Goal: Download file/media

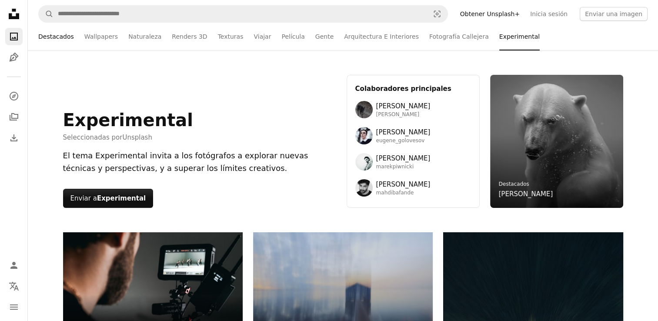
click at [58, 39] on link "Destacados" at bounding box center [56, 37] width 36 height 28
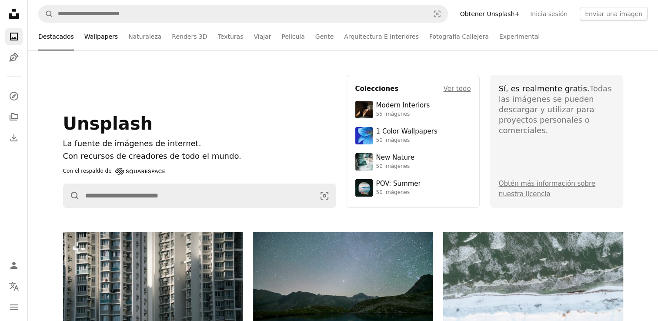
click at [97, 39] on link "Wallpapers" at bounding box center [101, 37] width 34 height 28
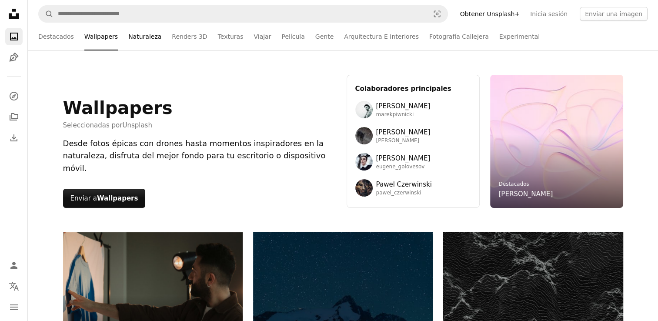
click at [149, 35] on link "Naturaleza" at bounding box center [144, 37] width 33 height 28
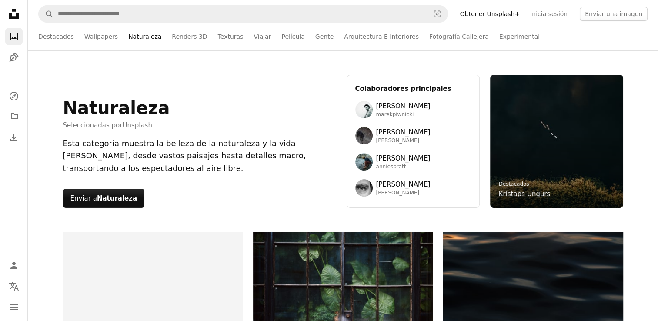
click at [12, 11] on icon "Unsplash logo Página de inicio de Unsplash" at bounding box center [13, 13] width 17 height 17
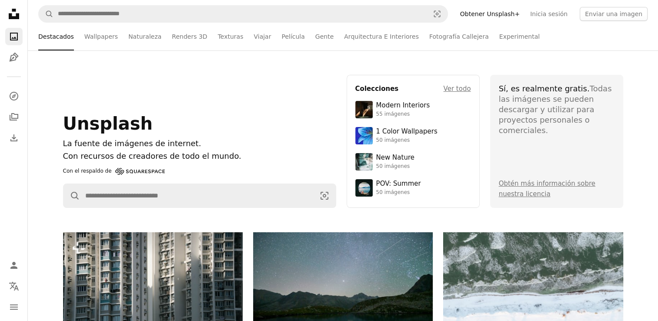
click at [13, 38] on icon "Fotos" at bounding box center [14, 37] width 8 height 8
click at [13, 64] on link "Pen Tool" at bounding box center [13, 57] width 17 height 17
click at [12, 33] on icon "Fotos" at bounding box center [14, 37] width 8 height 8
click at [429, 41] on link "Fotografía Callejera" at bounding box center [459, 37] width 60 height 28
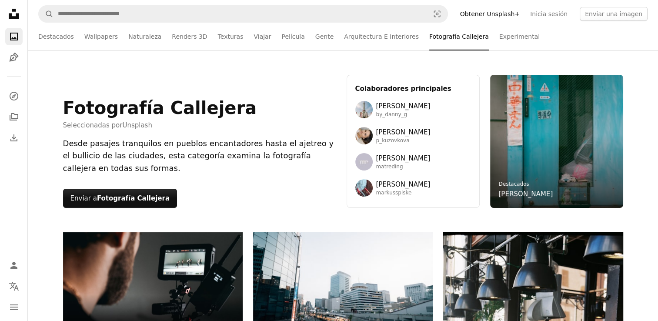
click at [13, 34] on icon "A photo" at bounding box center [14, 36] width 10 height 10
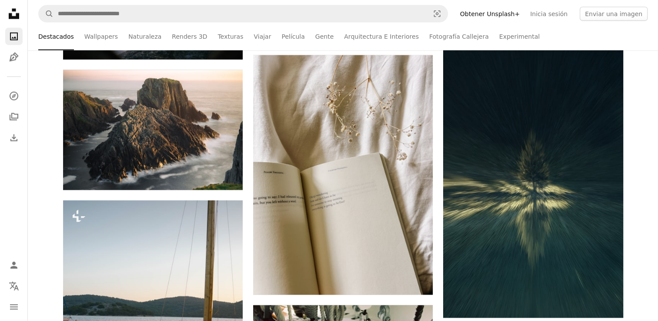
scroll to position [1960, 0]
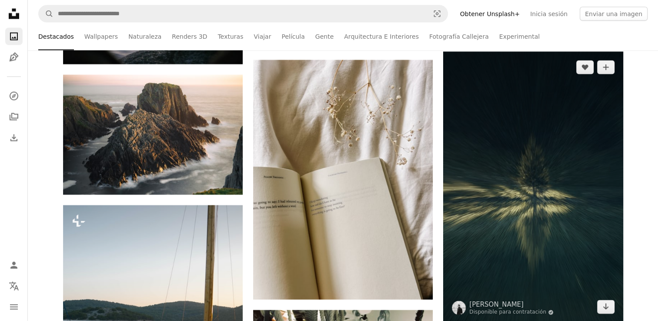
click at [476, 163] on img at bounding box center [533, 187] width 180 height 271
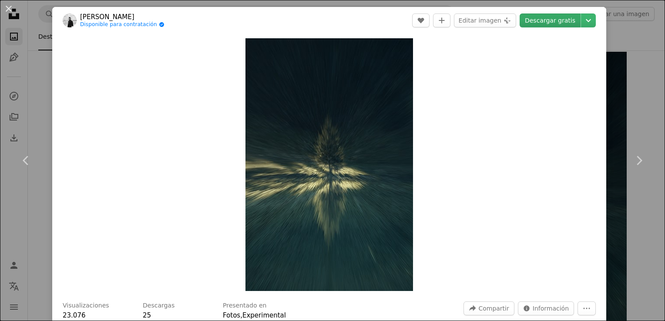
click at [539, 22] on link "Descargar gratis" at bounding box center [550, 20] width 61 height 14
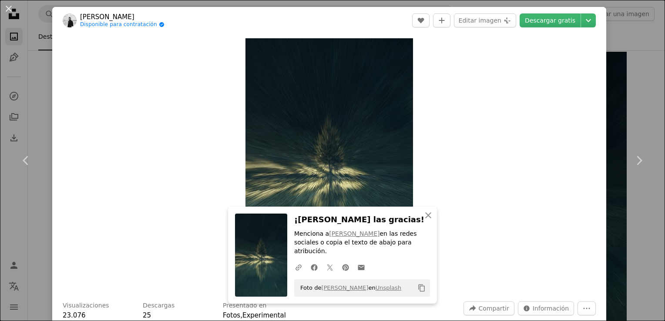
click at [620, 80] on div "An X shape Chevron left Chevron right An X shape Cerrar ¡[PERSON_NAME] las grac…" at bounding box center [332, 160] width 665 height 321
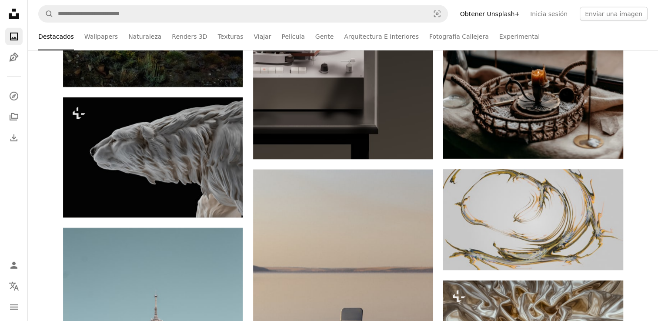
scroll to position [6033, 0]
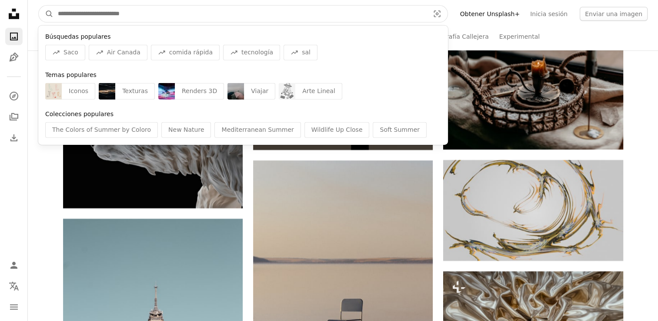
click at [226, 16] on input "Encuentra imágenes en todo el sitio" at bounding box center [240, 14] width 373 height 17
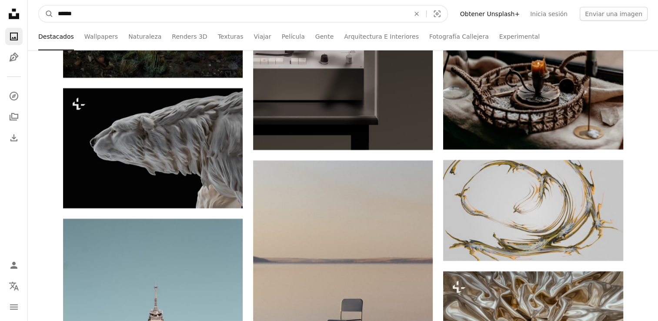
type input "******"
click at [39, 6] on button "A magnifying glass" at bounding box center [46, 14] width 15 height 17
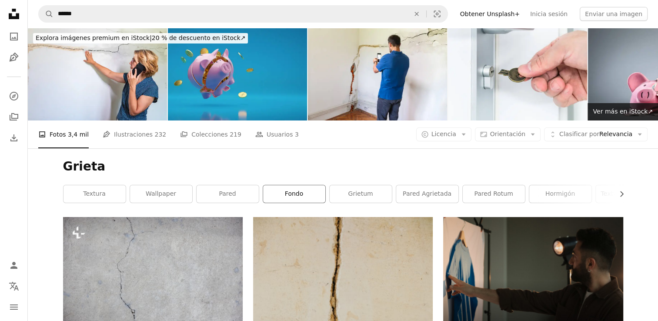
click at [303, 188] on link "Fondo" at bounding box center [294, 193] width 62 height 17
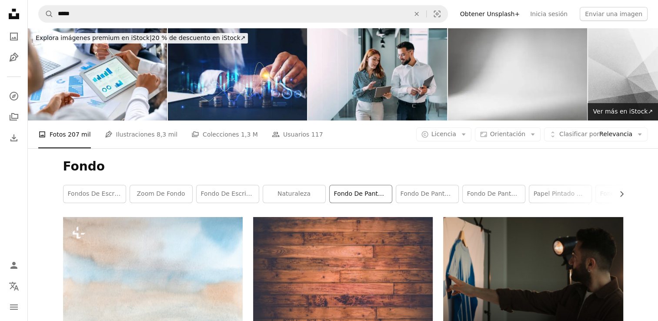
click at [368, 195] on link "fondo de pantalla 4k" at bounding box center [361, 193] width 62 height 17
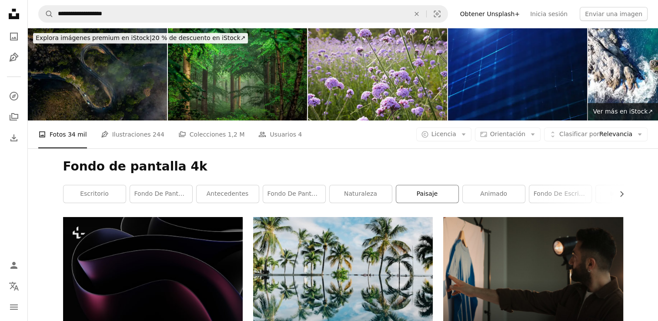
click at [433, 189] on link "paisaje" at bounding box center [427, 193] width 62 height 17
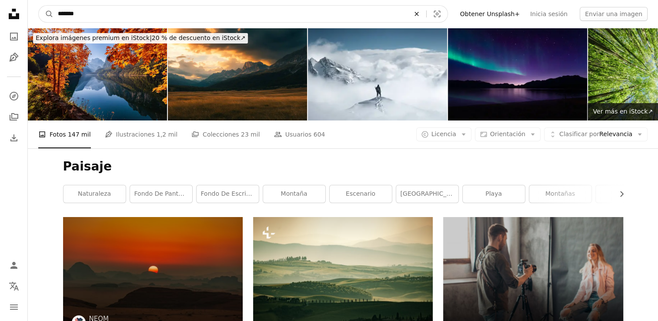
click at [419, 13] on icon "Encuentra imágenes en todo el sitio" at bounding box center [417, 14] width 4 height 4
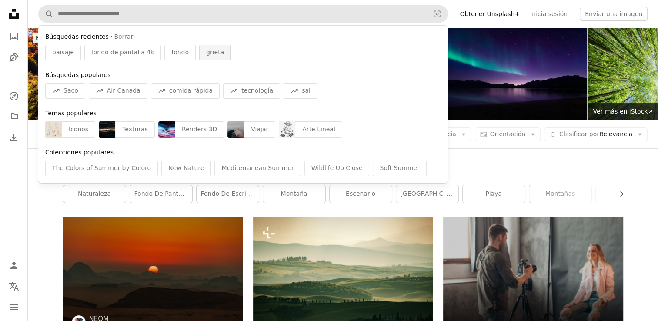
click at [206, 50] on span "grieta" at bounding box center [215, 52] width 18 height 9
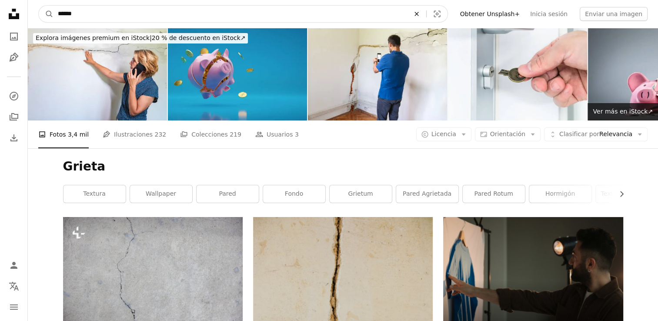
click at [426, 13] on icon "An X shape" at bounding box center [416, 13] width 19 height 7
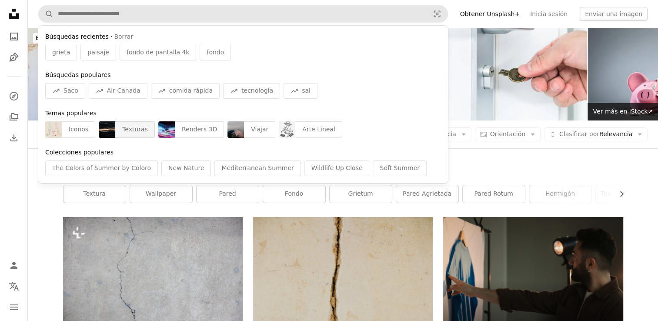
click at [117, 125] on div "Texturas" at bounding box center [135, 129] width 40 height 17
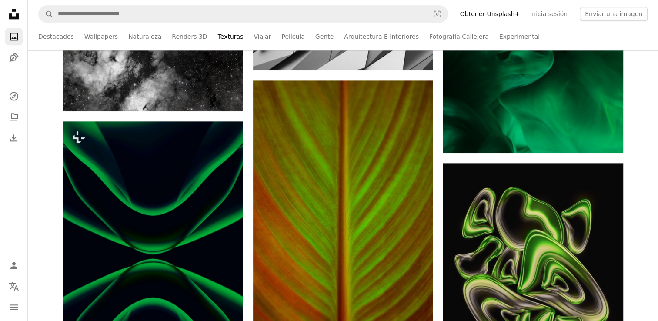
scroll to position [1084, 0]
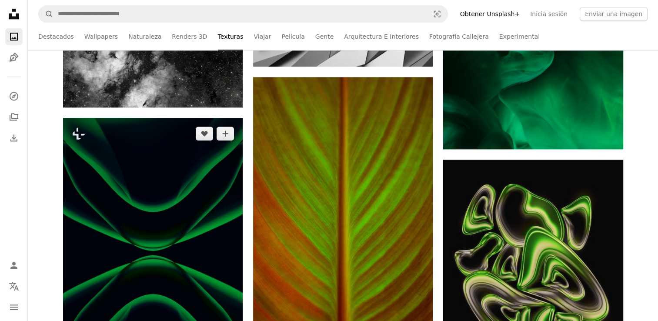
click at [227, 193] on img at bounding box center [153, 253] width 180 height 270
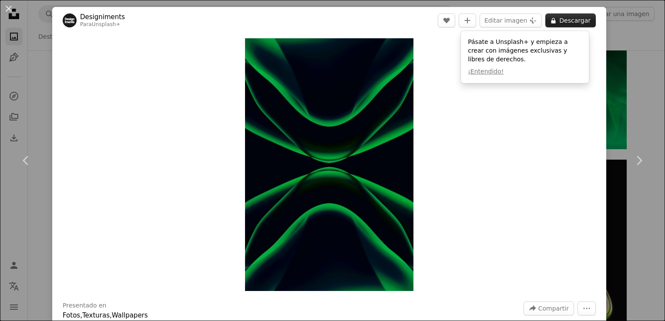
click at [567, 19] on button "A lock Descargar" at bounding box center [570, 20] width 50 height 14
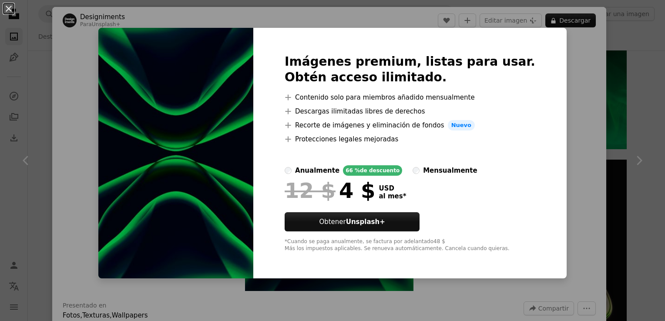
click at [593, 84] on div "An X shape Imágenes premium, listas para usar. Obtén acceso ilimitado. A plus s…" at bounding box center [332, 160] width 665 height 321
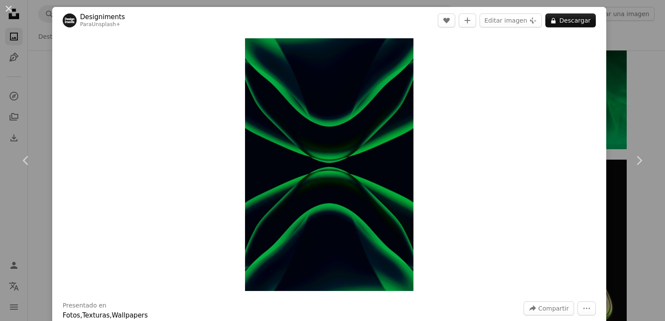
click at [611, 63] on div "An X shape Chevron left Chevron right Designiments Para Unsplash+ A heart A plu…" at bounding box center [332, 160] width 665 height 321
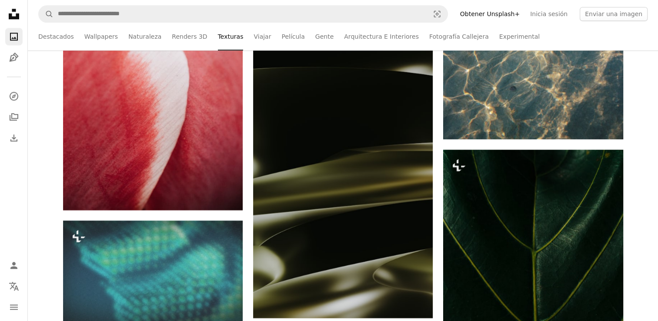
scroll to position [4443, 0]
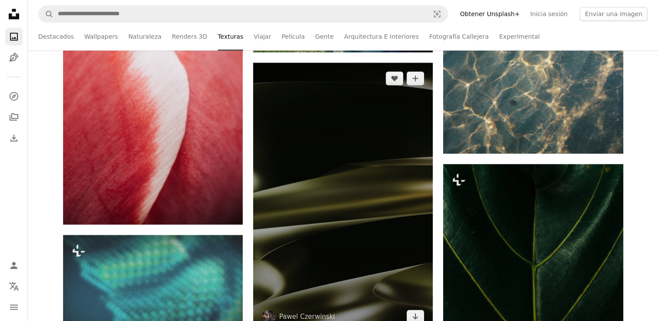
click at [403, 170] on img at bounding box center [343, 198] width 180 height 270
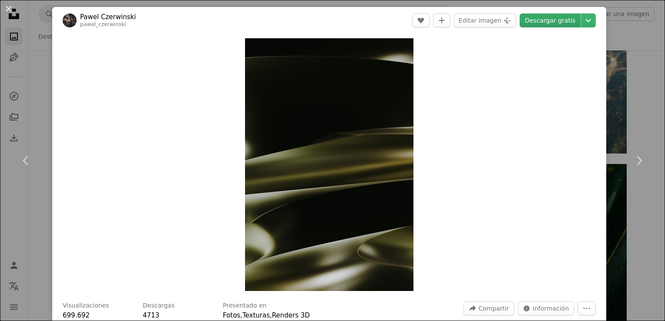
click at [551, 22] on link "Descargar gratis" at bounding box center [550, 20] width 61 height 14
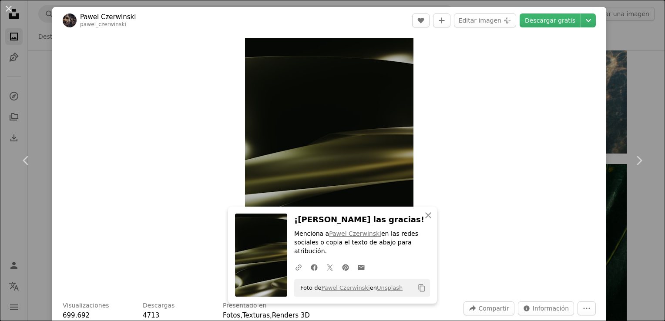
click at [628, 107] on div "An X shape Chevron left Chevron right An X shape Cerrar ¡[PERSON_NAME] las grac…" at bounding box center [332, 160] width 665 height 321
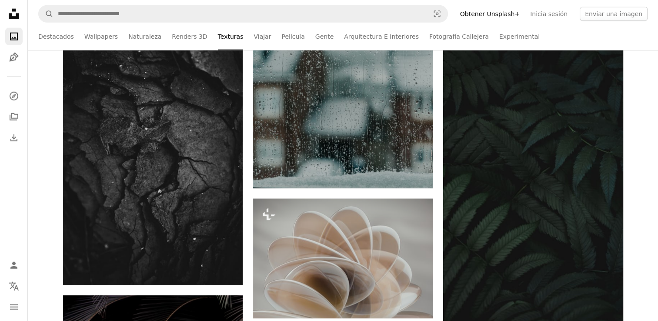
scroll to position [5710, 0]
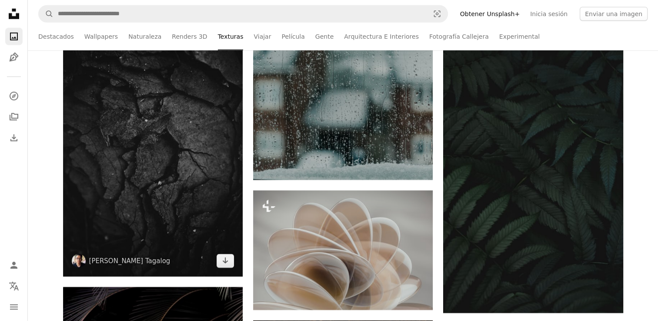
click at [186, 192] on img at bounding box center [153, 142] width 180 height 270
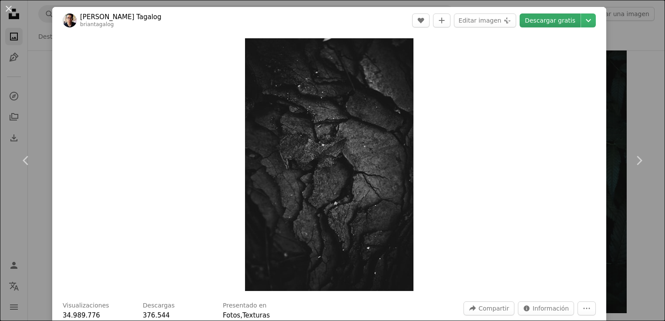
click at [545, 19] on link "Descargar gratis" at bounding box center [550, 20] width 61 height 14
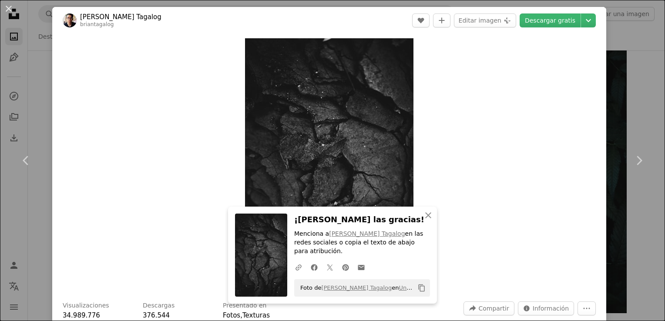
click at [620, 80] on div "An X shape Chevron left Chevron right An X shape Cerrar ¡[PERSON_NAME] las grac…" at bounding box center [332, 160] width 665 height 321
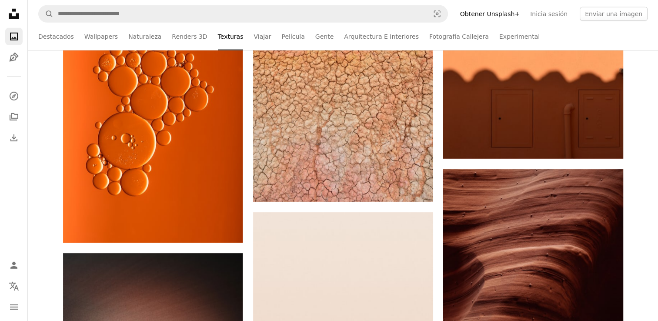
scroll to position [12903, 0]
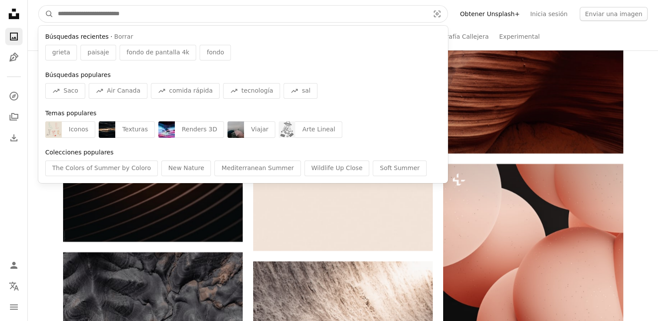
click at [241, 10] on input "Encuentra imágenes en todo el sitio" at bounding box center [240, 14] width 373 height 17
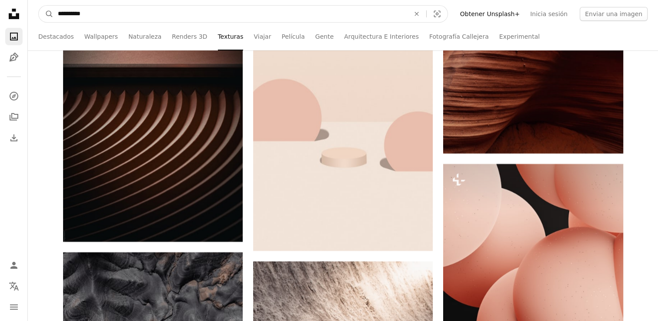
type input "**********"
click button "A magnifying glass" at bounding box center [46, 14] width 15 height 17
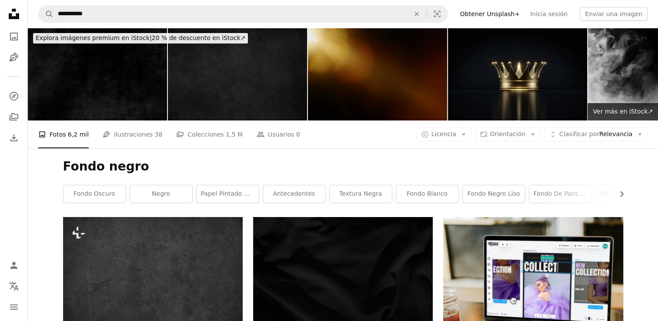
click at [412, 82] on img at bounding box center [377, 74] width 139 height 93
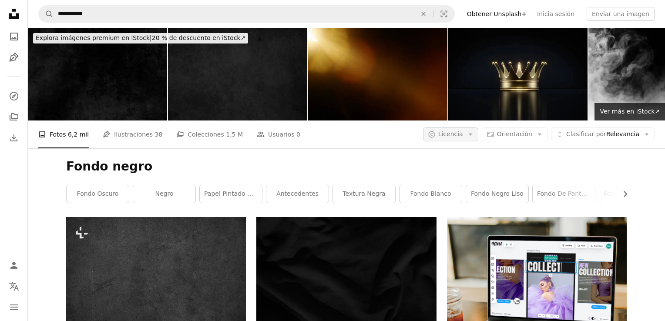
click at [463, 136] on span "Licencia" at bounding box center [450, 134] width 25 height 7
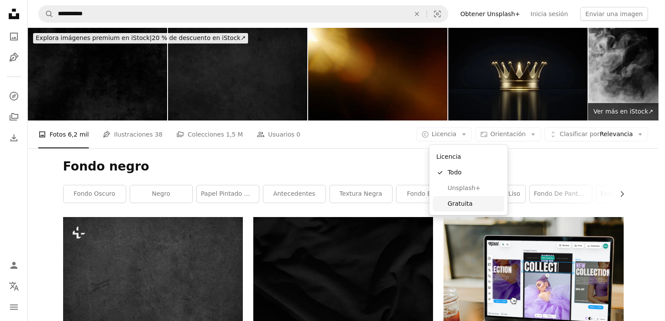
click at [468, 205] on span "Gratuita" at bounding box center [473, 204] width 53 height 9
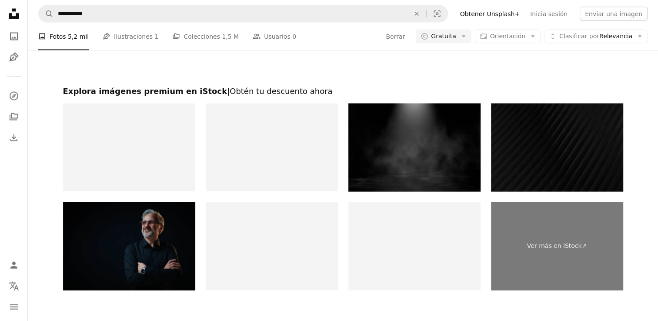
scroll to position [1856, 0]
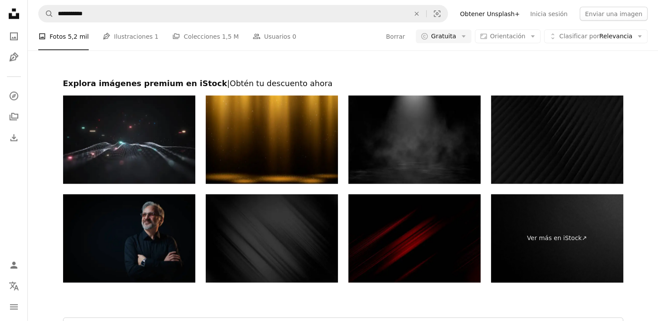
click at [445, 232] on img at bounding box center [415, 238] width 132 height 88
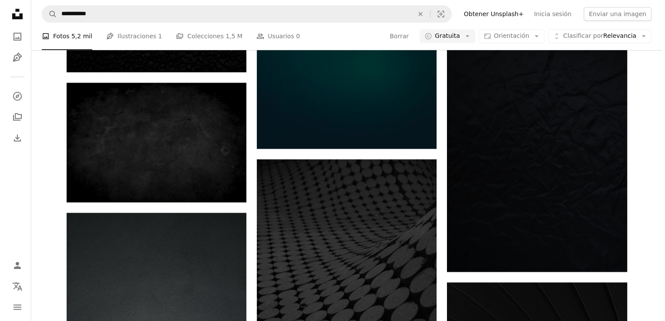
scroll to position [948, 0]
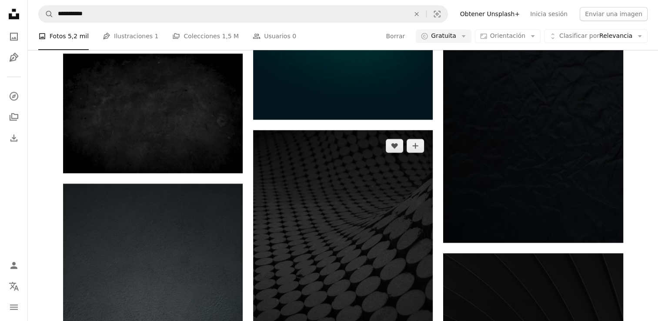
click at [344, 177] on img at bounding box center [343, 265] width 180 height 270
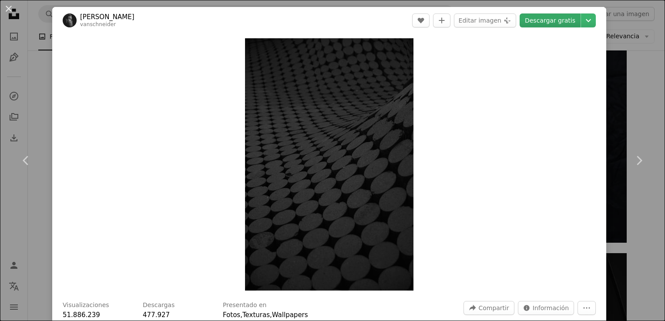
click at [547, 23] on link "Descargar gratis" at bounding box center [550, 20] width 61 height 14
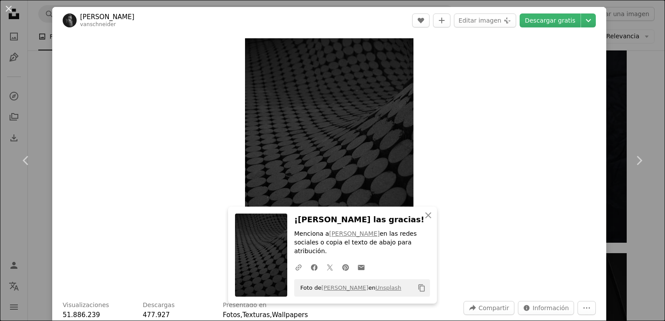
click at [658, 106] on html "**********" at bounding box center [332, 203] width 665 height 2302
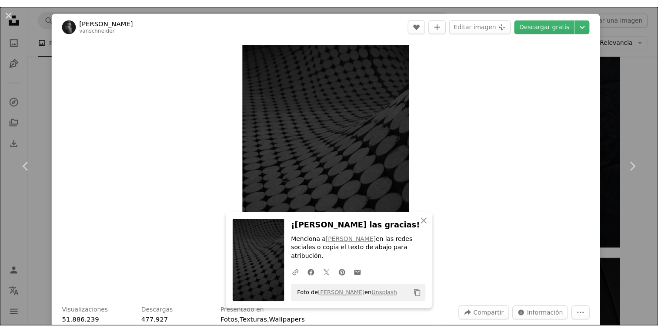
scroll to position [281, 0]
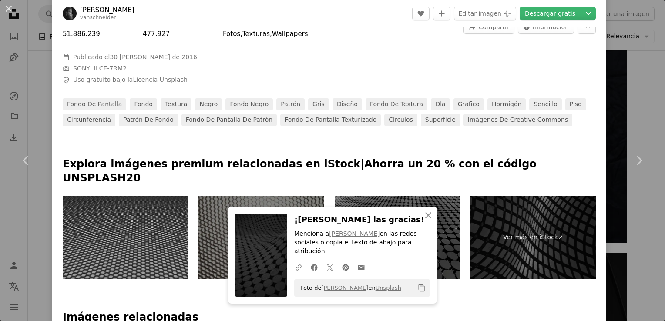
click at [630, 72] on div "An X shape Chevron left Chevron right An X shape Cerrar ¡[PERSON_NAME] las grac…" at bounding box center [332, 160] width 665 height 321
